Goal: Find contact information: Find contact information

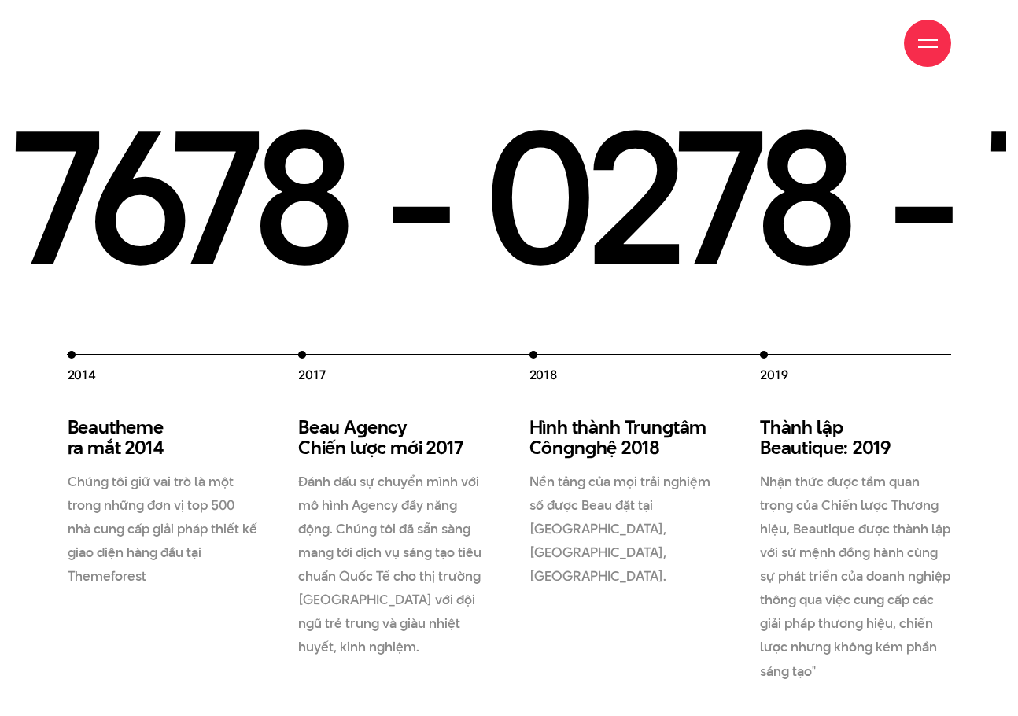
scroll to position [2281, 0]
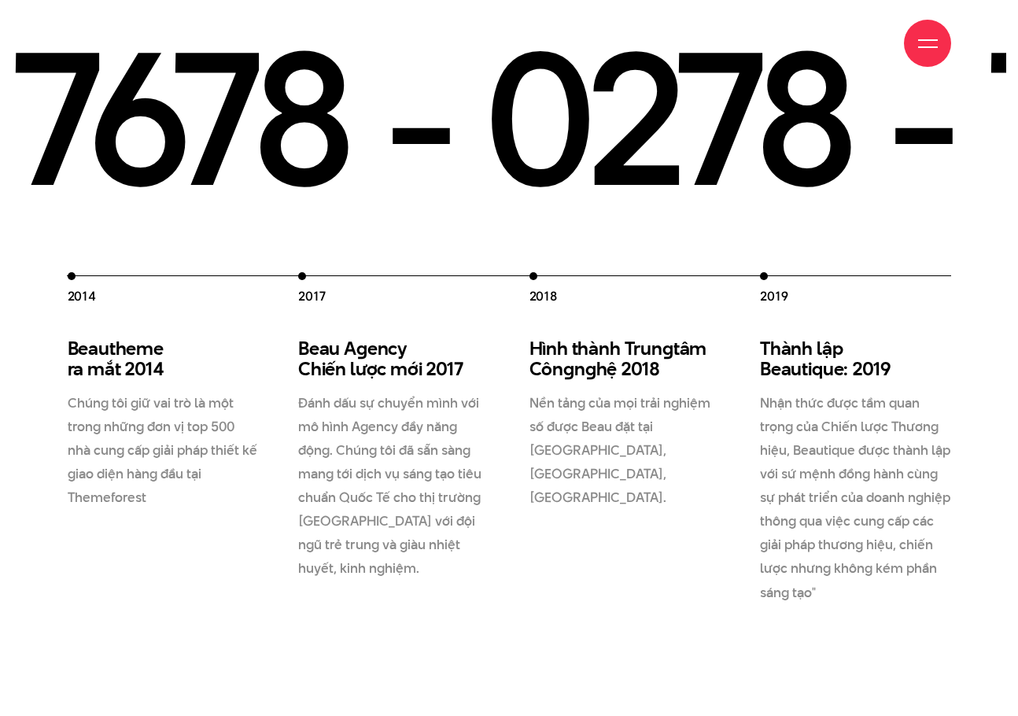
click at [565, 476] on p "Nền tảng của mọi trải nghiệm số được Beau đặt tại [GEOGRAPHIC_DATA], [GEOGRAPHI…" at bounding box center [625, 450] width 192 height 118
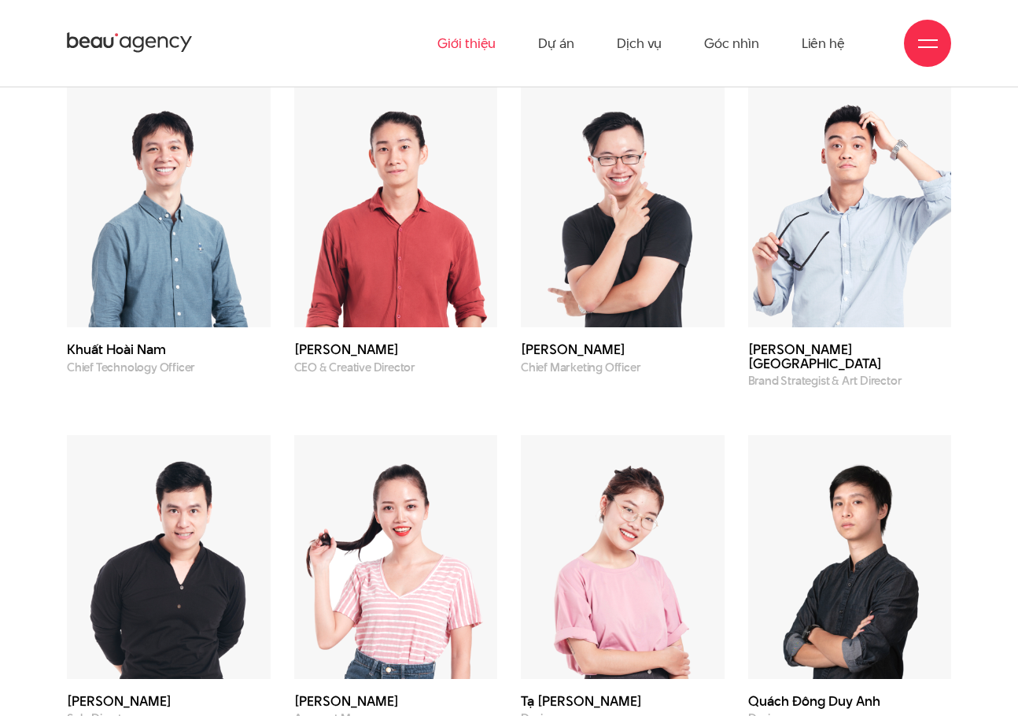
scroll to position [4483, 0]
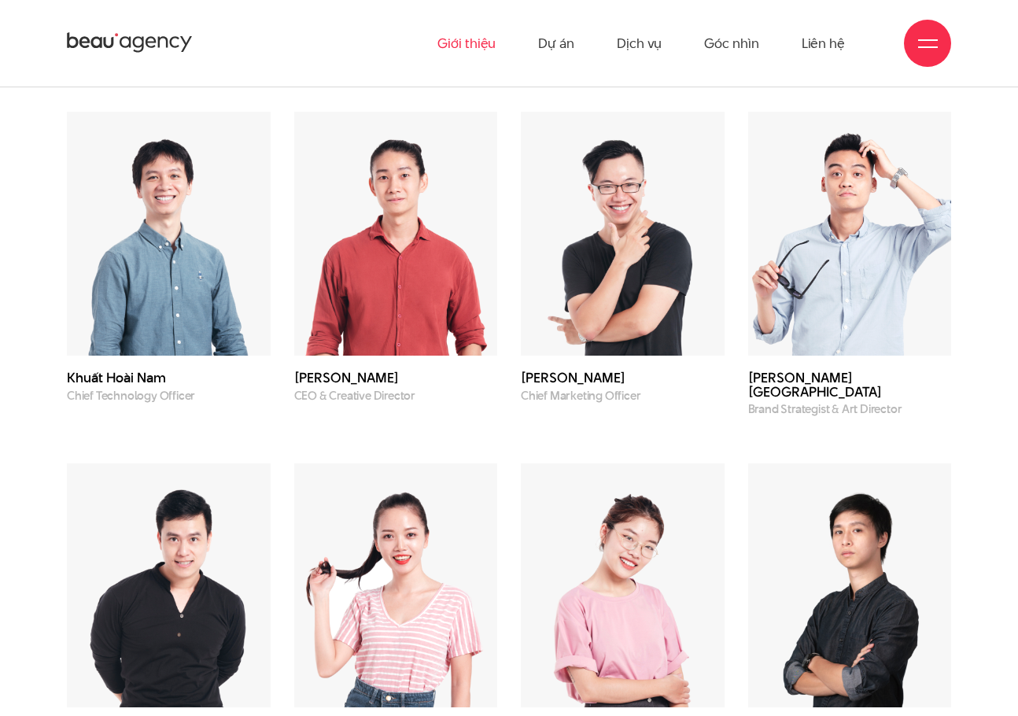
click at [797, 399] on h3 "[PERSON_NAME][GEOGRAPHIC_DATA]" at bounding box center [850, 385] width 204 height 28
click at [793, 399] on h3 "[PERSON_NAME][GEOGRAPHIC_DATA]" at bounding box center [850, 385] width 204 height 28
click at [728, 416] on div "[PERSON_NAME] Chief Marketing Officer" at bounding box center [622, 264] width 227 height 304
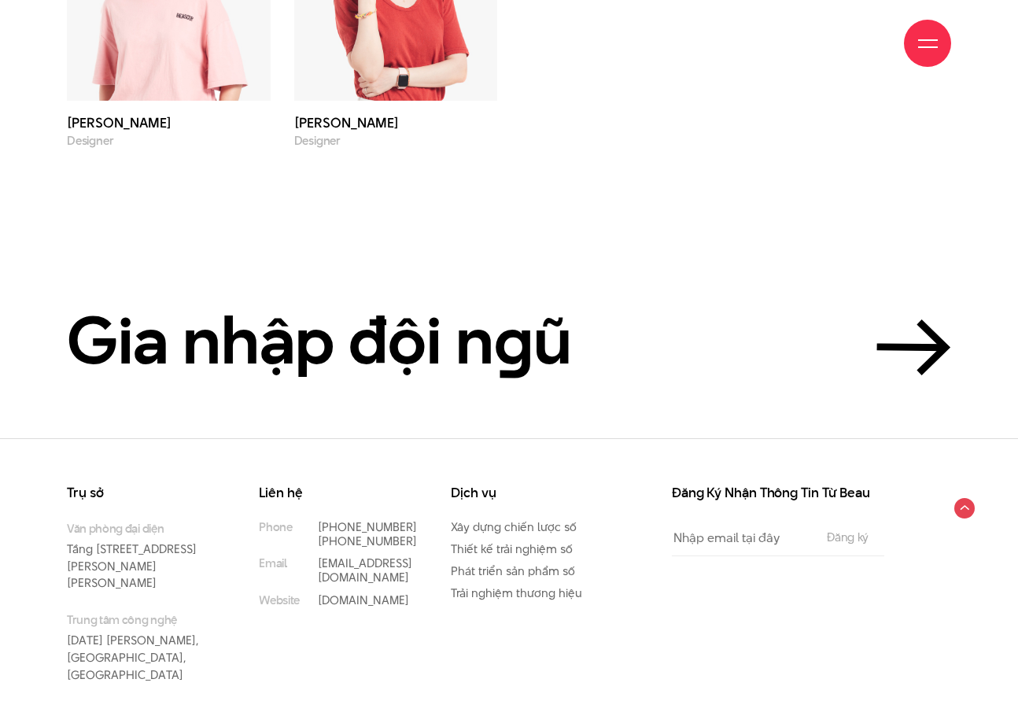
scroll to position [5480, 0]
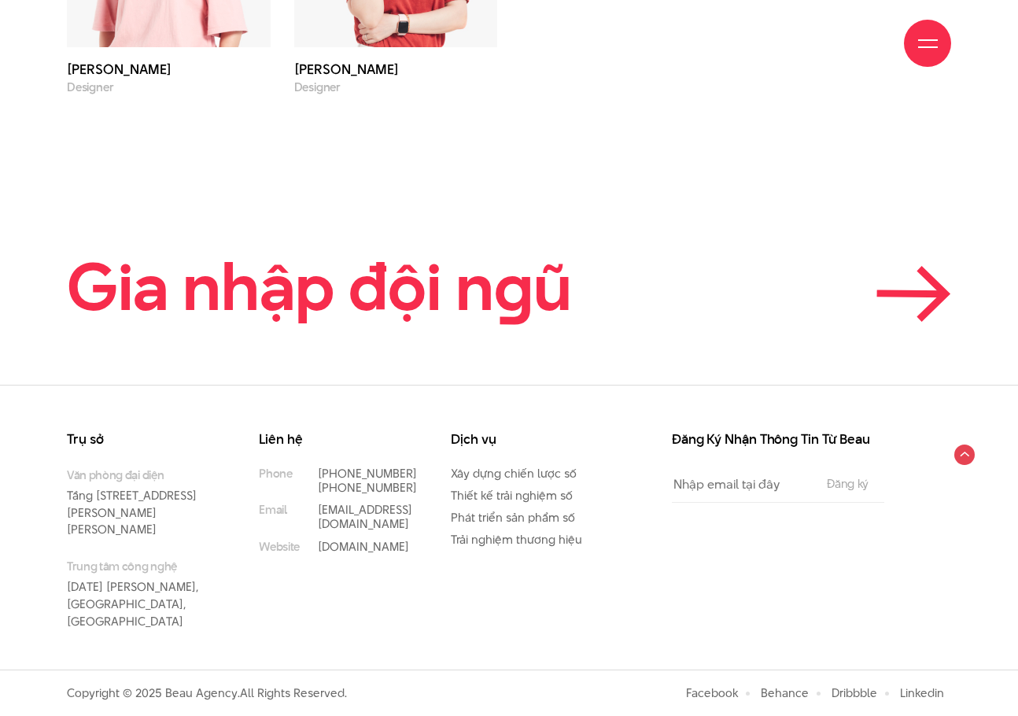
click at [924, 294] on icon at bounding box center [911, 293] width 62 height 1
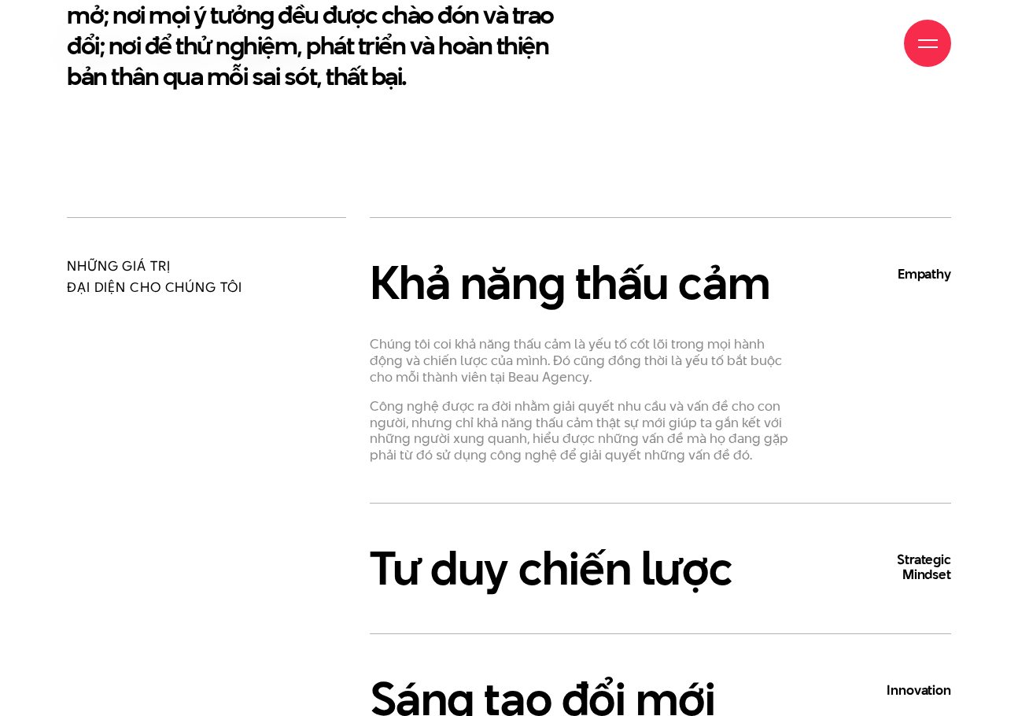
scroll to position [629, 0]
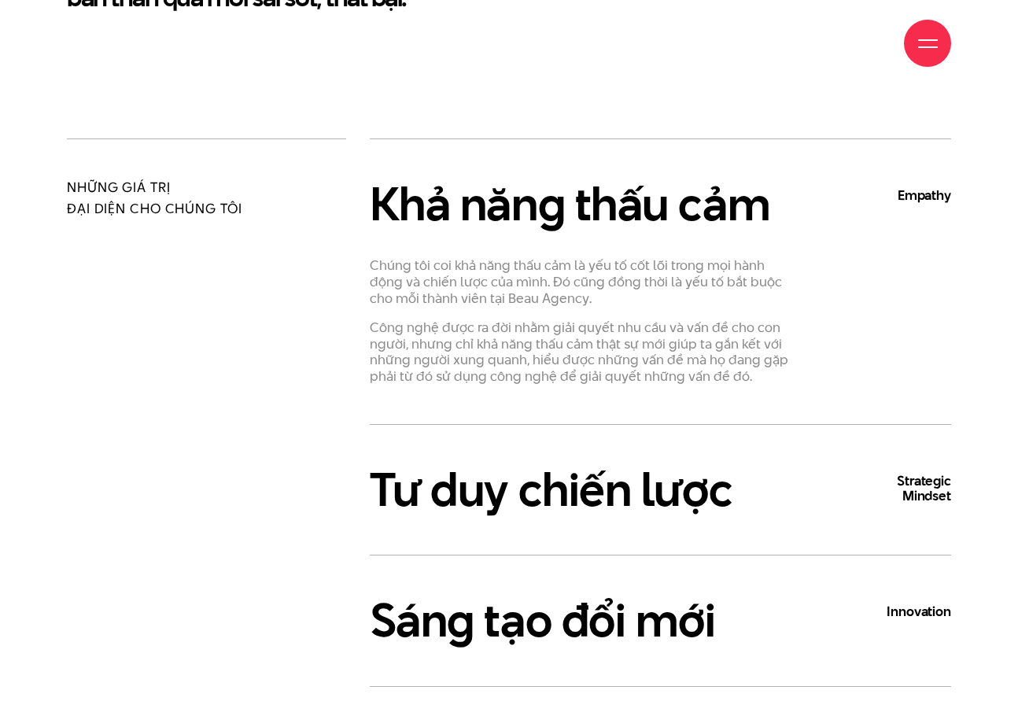
click at [645, 484] on h3 "Tư duy chiến lược Strategic Mindset" at bounding box center [660, 489] width 581 height 51
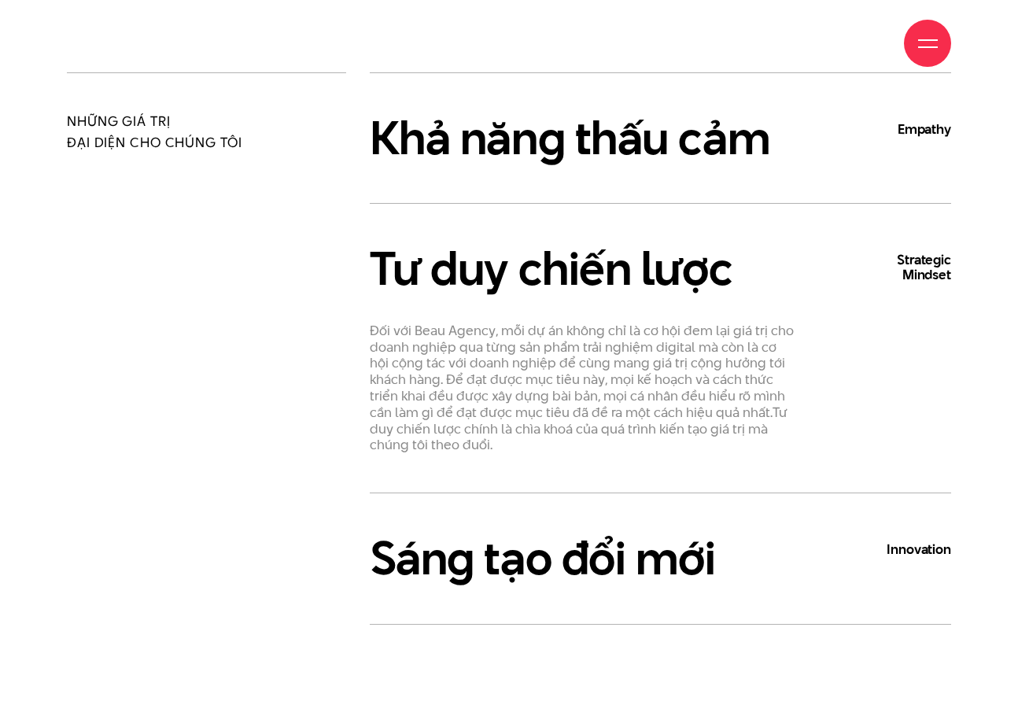
scroll to position [786, 0]
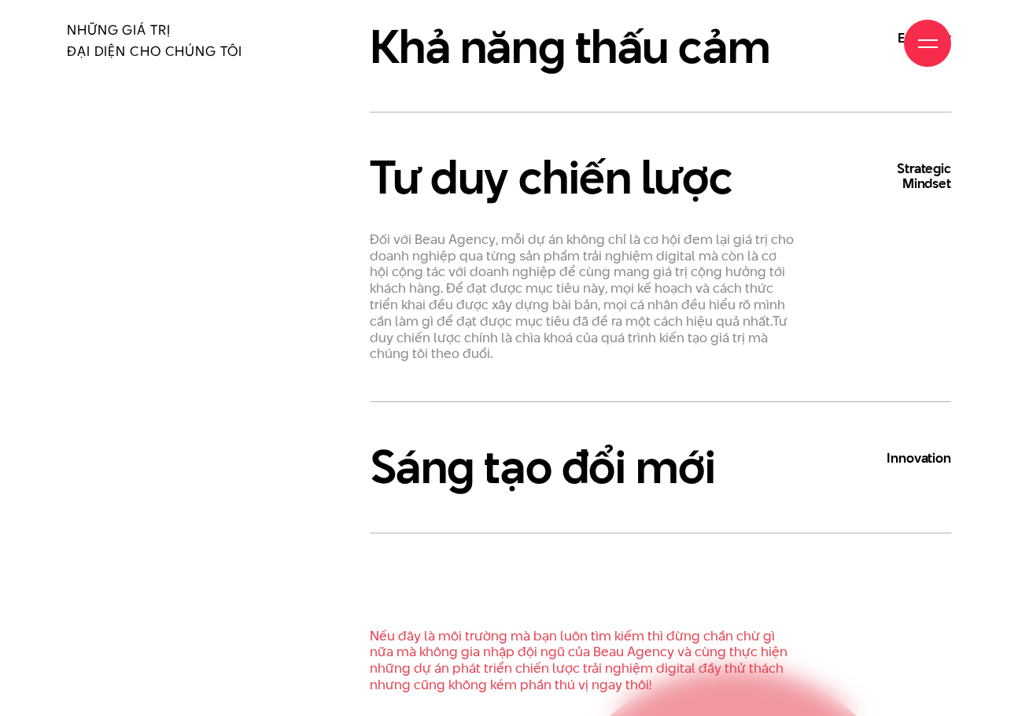
click at [654, 466] on h3 "Sáng tạo đổi mới Innovation" at bounding box center [660, 466] width 581 height 51
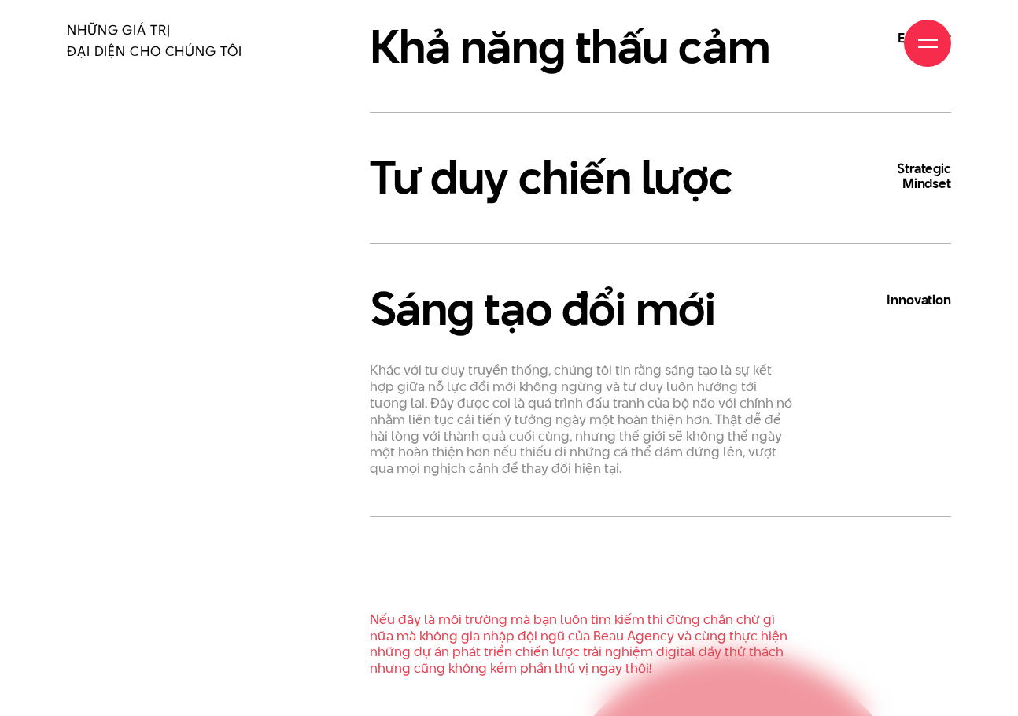
click at [684, 329] on h3 "Sáng tạo đổi mới Innovation" at bounding box center [660, 308] width 581 height 51
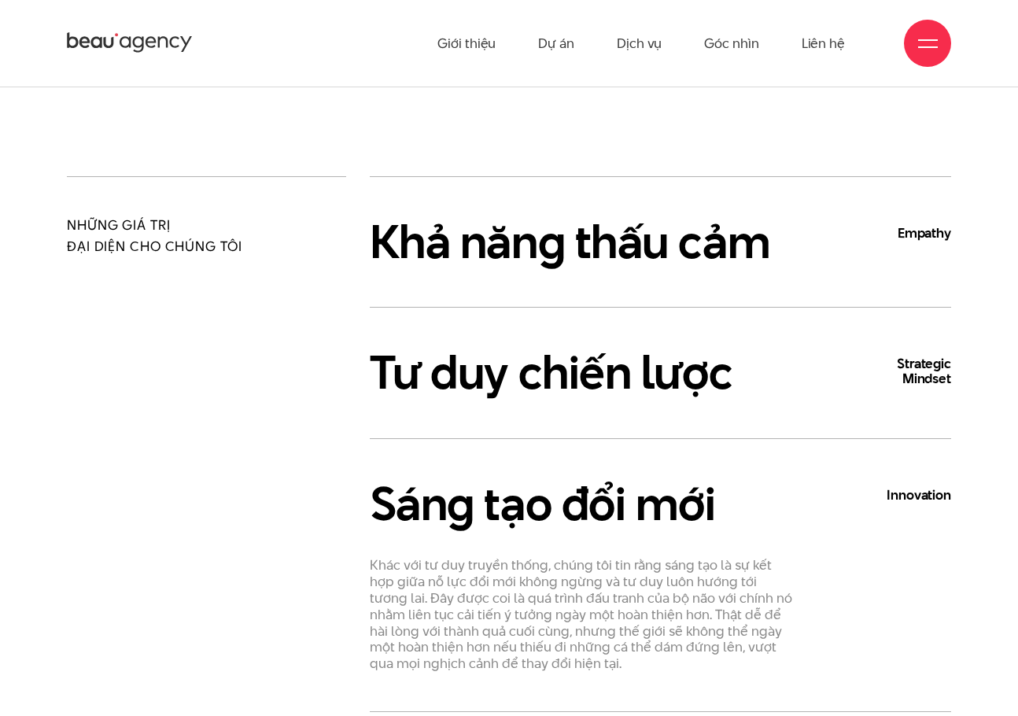
scroll to position [551, 0]
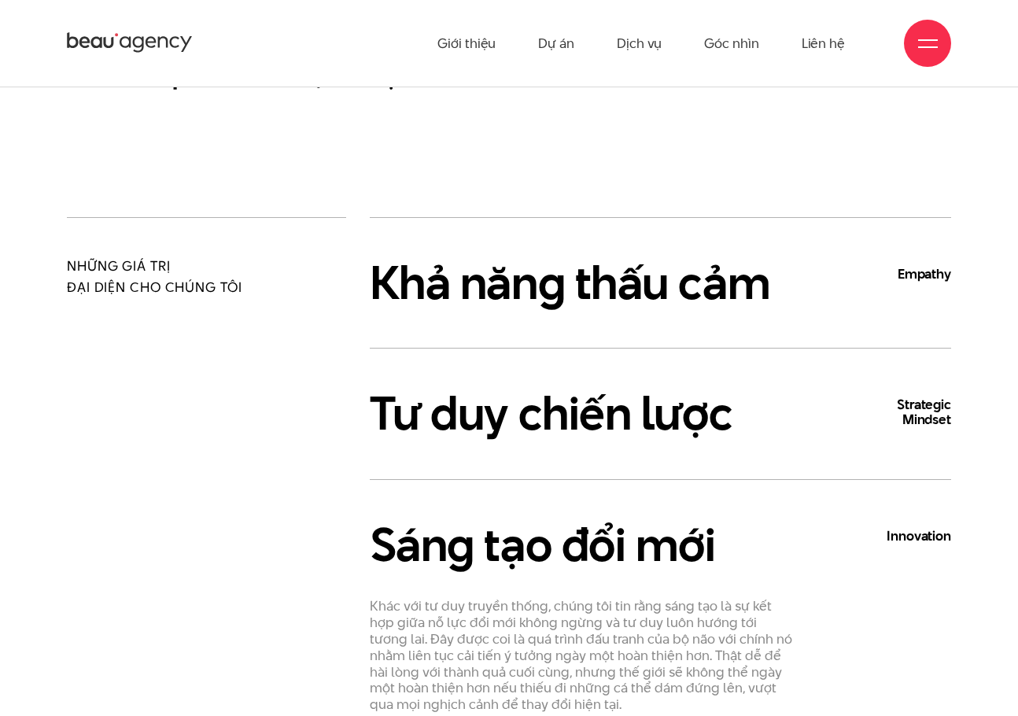
click at [602, 439] on h3 "Tư duy chiến lược Strategic Mindset" at bounding box center [660, 413] width 581 height 51
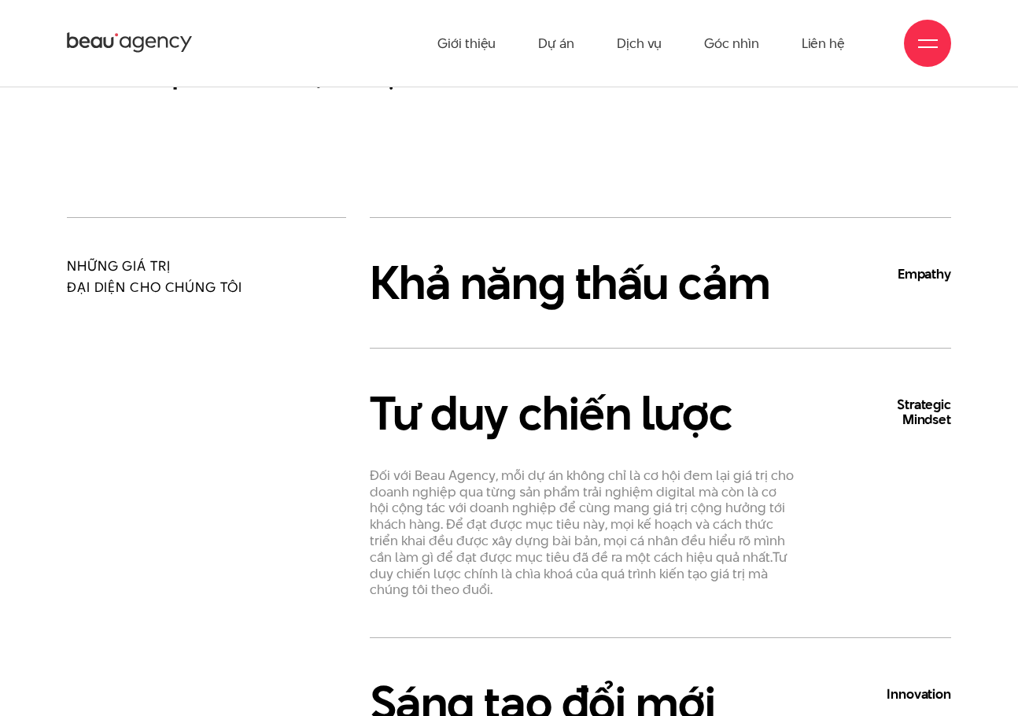
click at [636, 328] on div "Khả năng thấu cảm Empathy Chúng tôi coi khả năng thấu cảm là yếu tố cốt lõi tro…" at bounding box center [660, 282] width 581 height 131
click at [705, 281] on h3 "Khả năng thấu cảm Empathy" at bounding box center [660, 282] width 581 height 51
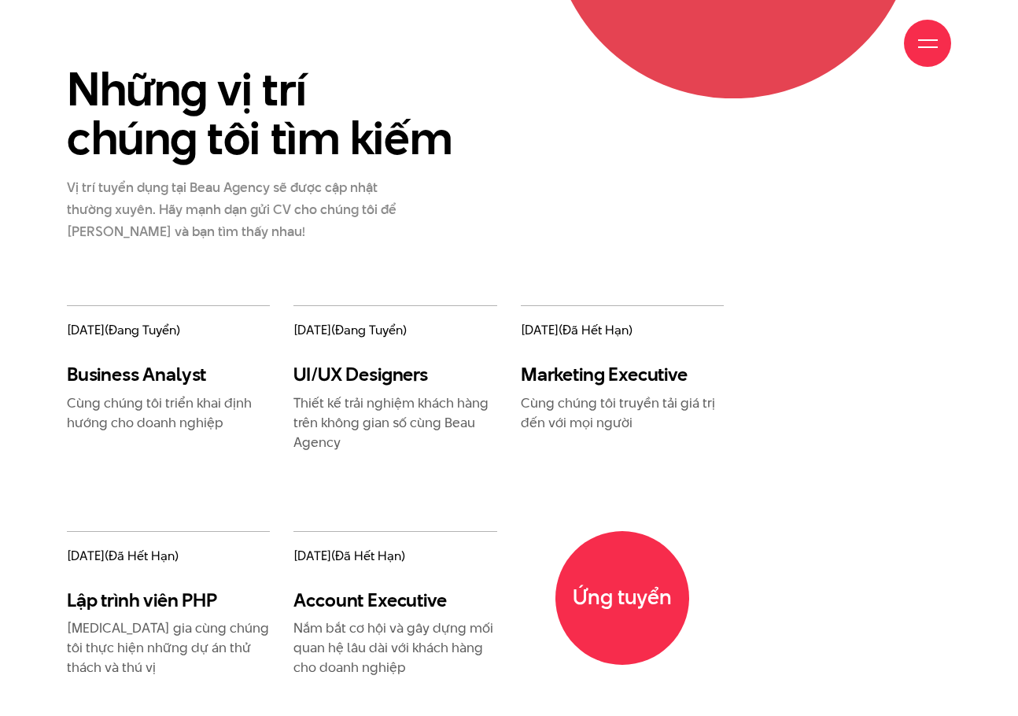
scroll to position [1809, 0]
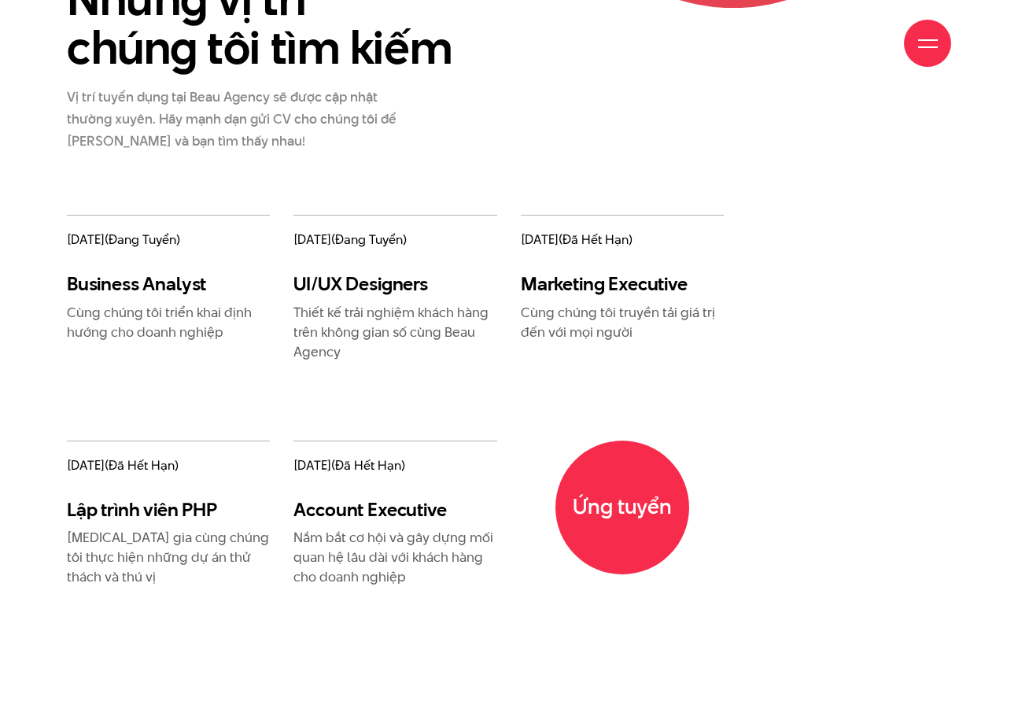
click at [843, 408] on div "11/05/2021 (đang tuyển) Business Analyst Cùng chúng tôi triển khai định hướng c…" at bounding box center [509, 440] width 908 height 450
click at [778, 462] on div "11/05/2021 (đang tuyển) Business Analyst Cùng chúng tôi triển khai định hướng c…" at bounding box center [509, 440] width 908 height 450
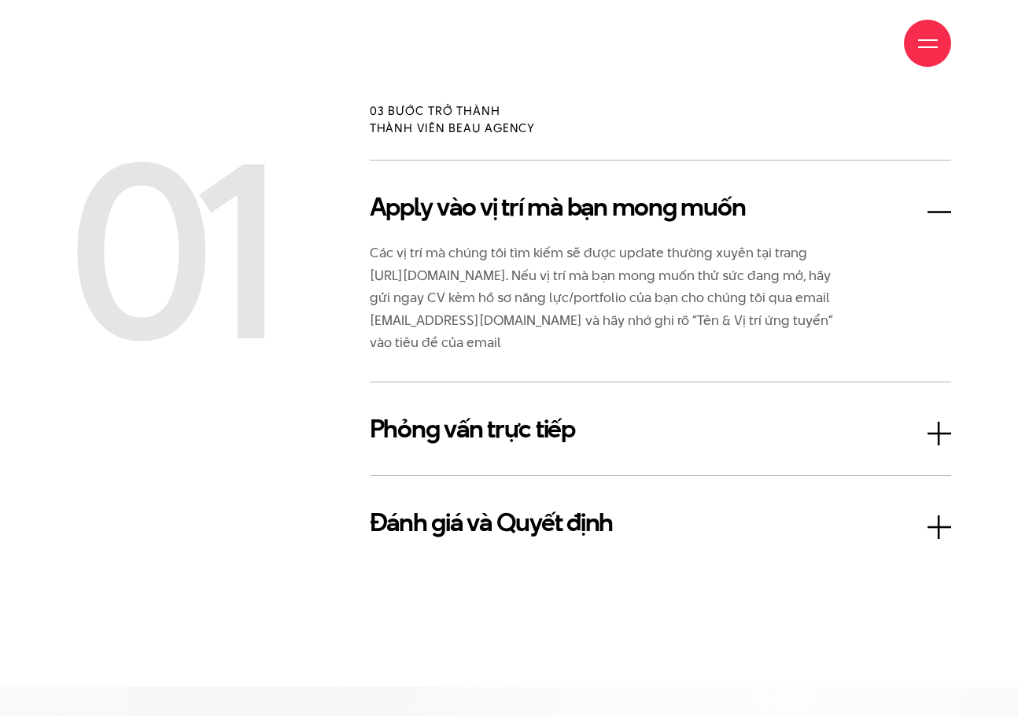
scroll to position [2517, 0]
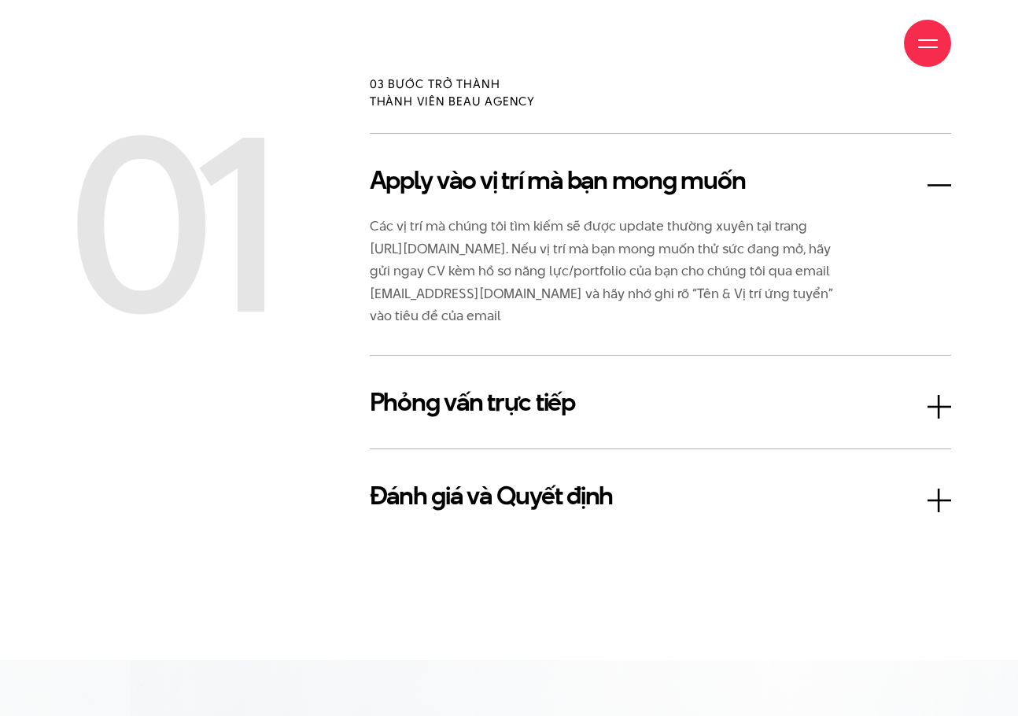
click at [697, 415] on h3 "Phỏng vấn trực tiếp" at bounding box center [660, 402] width 581 height 38
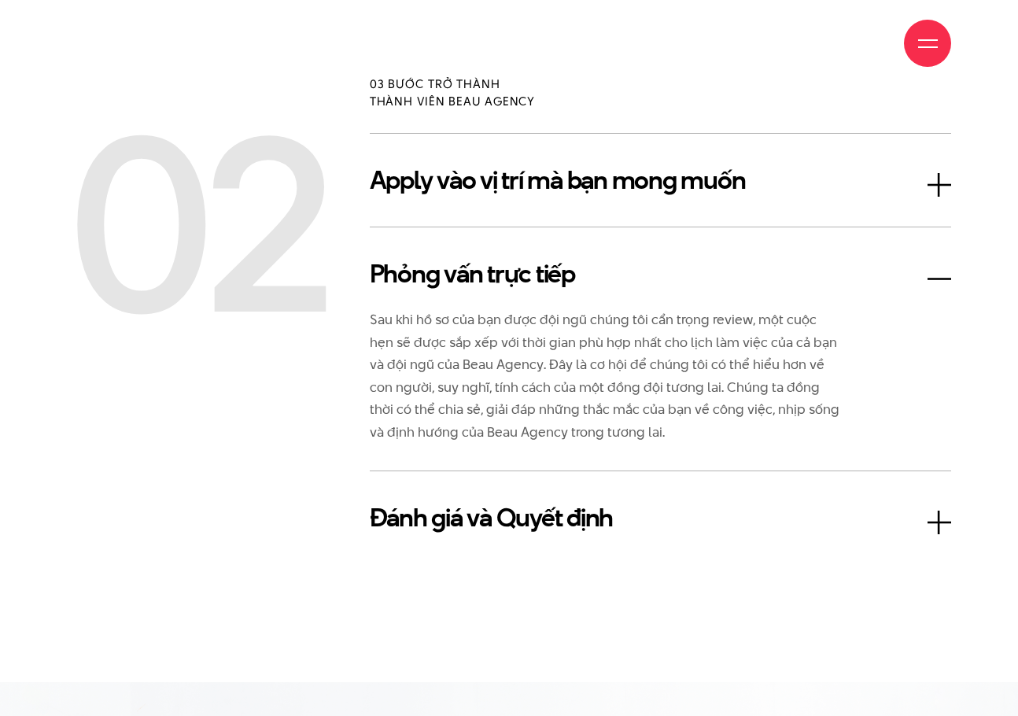
click at [675, 511] on h3 "Đánh giá và Quyết định" at bounding box center [660, 518] width 581 height 38
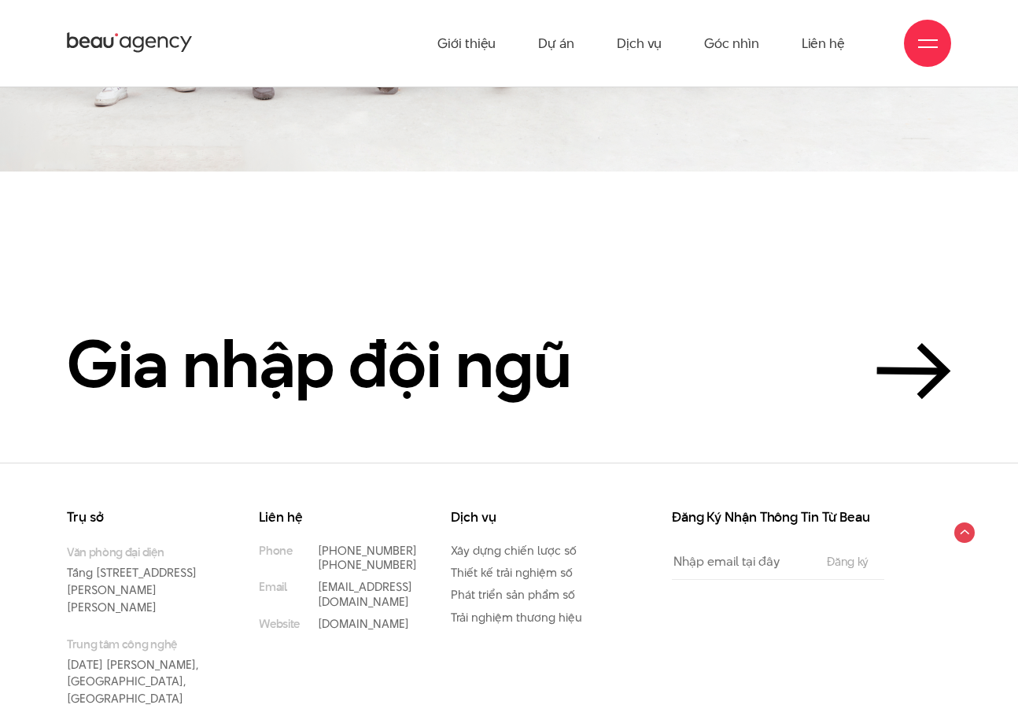
scroll to position [3624, 0]
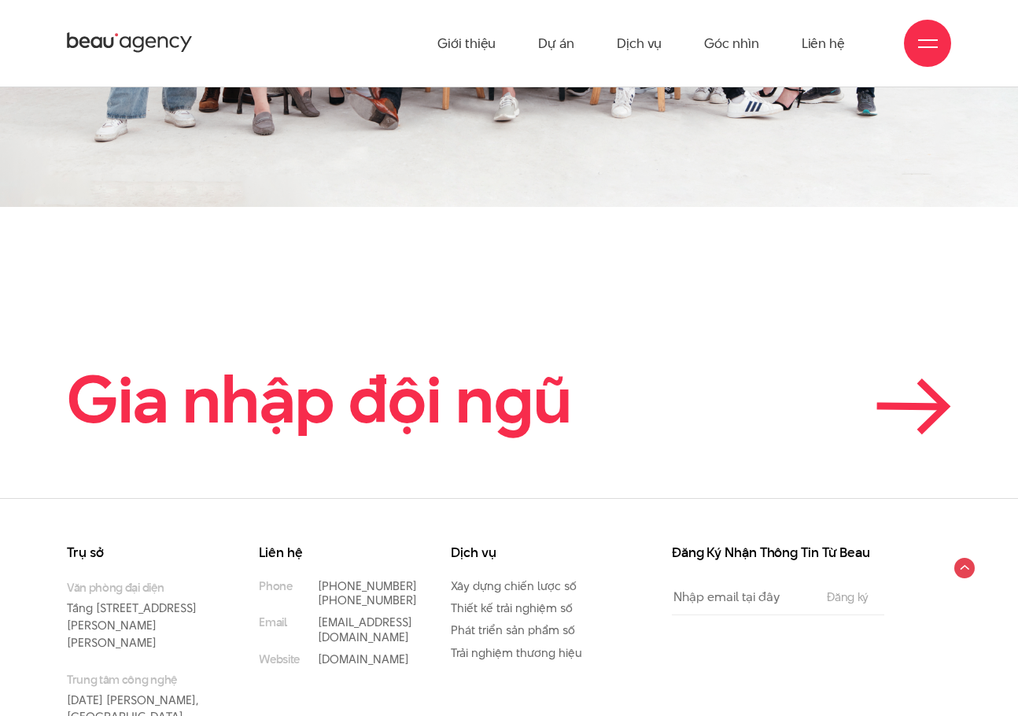
click at [551, 410] on h2 "Gia nhập đội ngũ" at bounding box center [319, 399] width 505 height 71
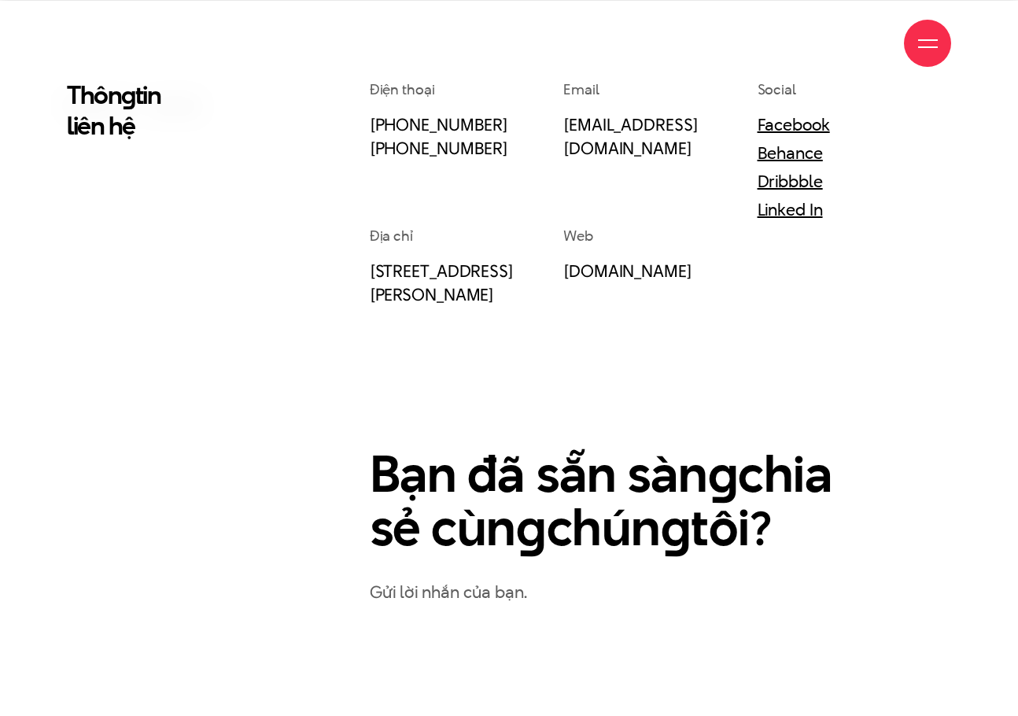
scroll to position [469, 0]
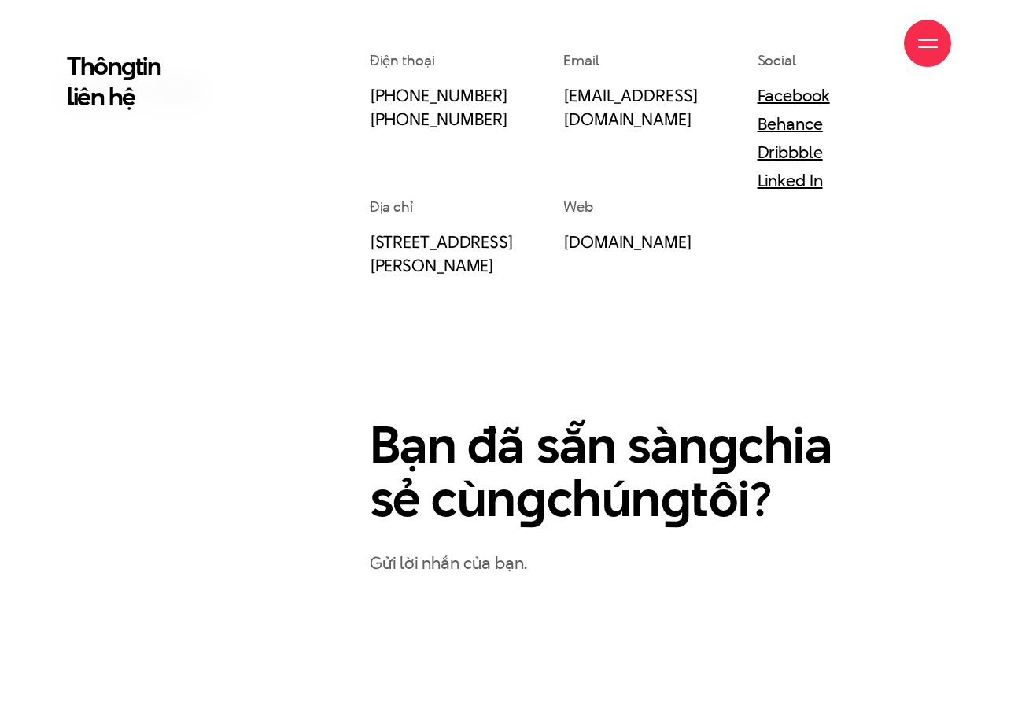
click at [477, 567] on p "Gửi lời nhắn của bạn." at bounding box center [660, 563] width 581 height 28
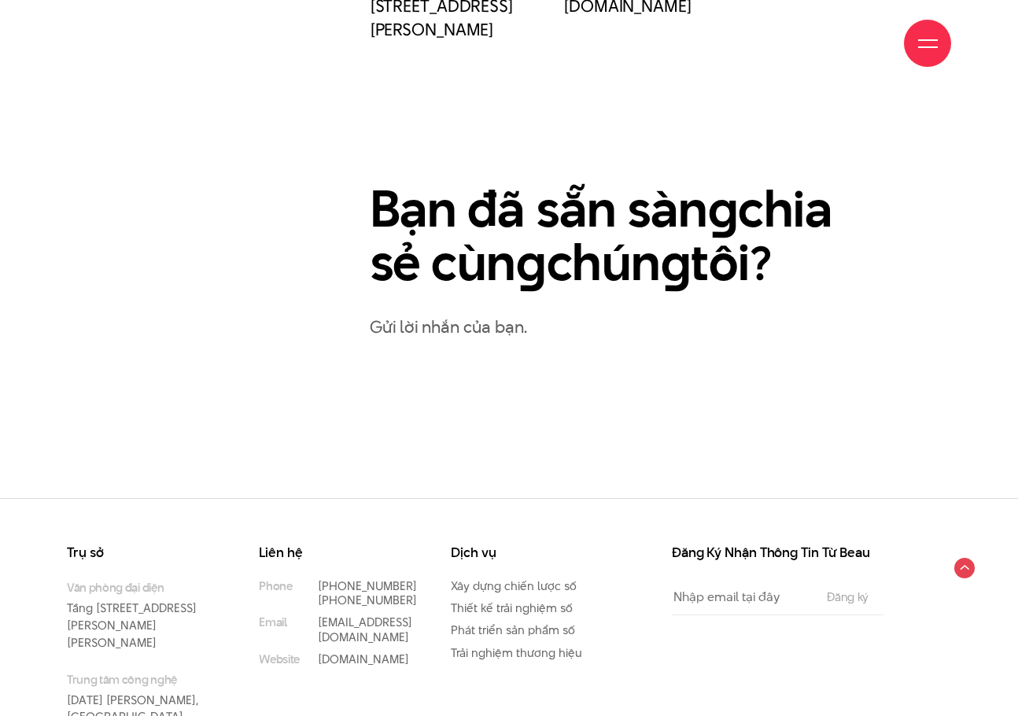
click at [441, 418] on div "Điện thoại (+84) 97 531 9889 (+84) 86 929 1771 Email info@beau.vn Social Facebo…" at bounding box center [660, 116] width 605 height 605
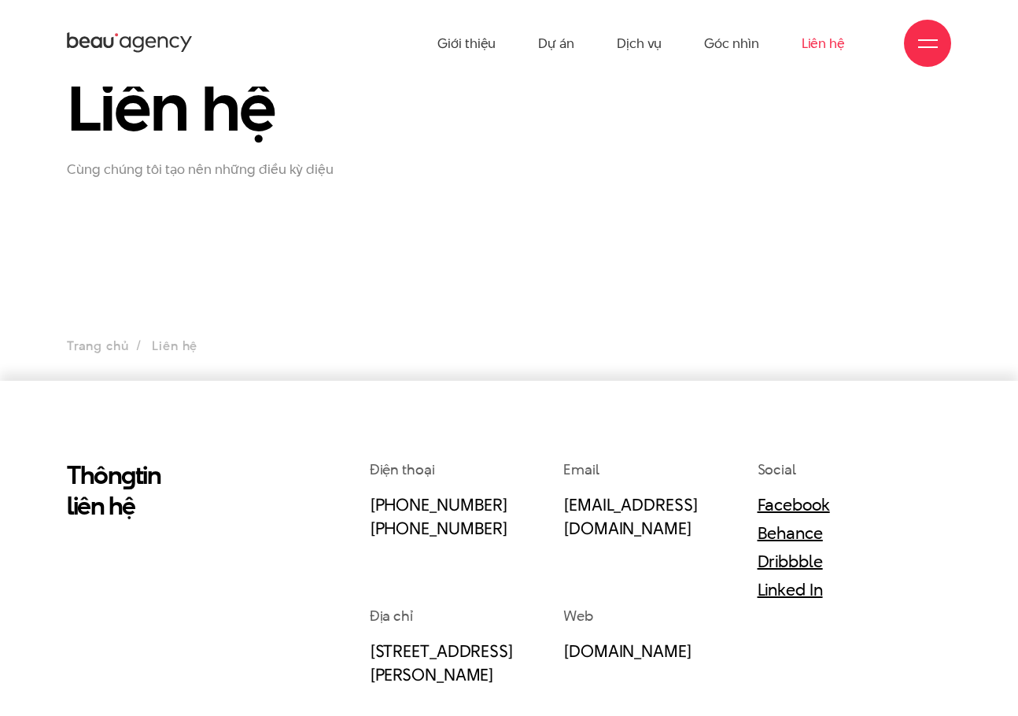
scroll to position [0, 0]
